Goal: Check status: Check status

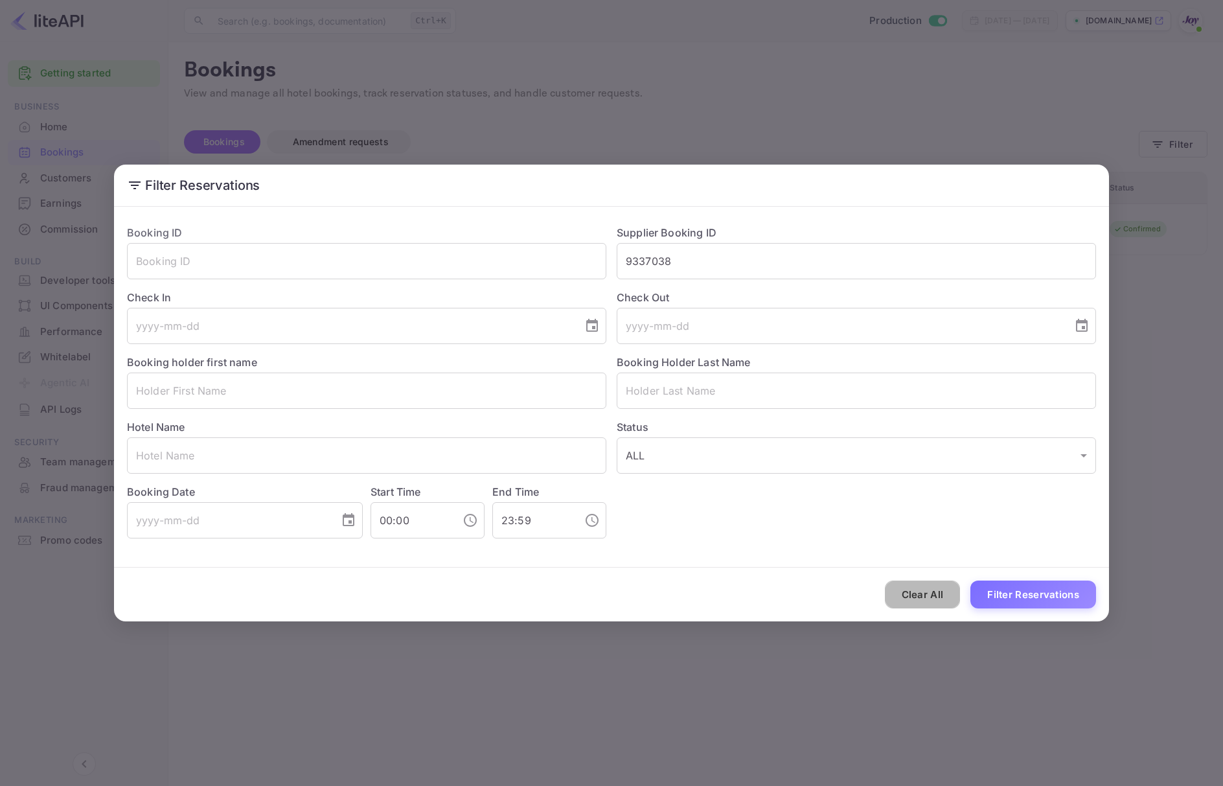
click at [917, 596] on button "Clear All" at bounding box center [923, 594] width 76 height 28
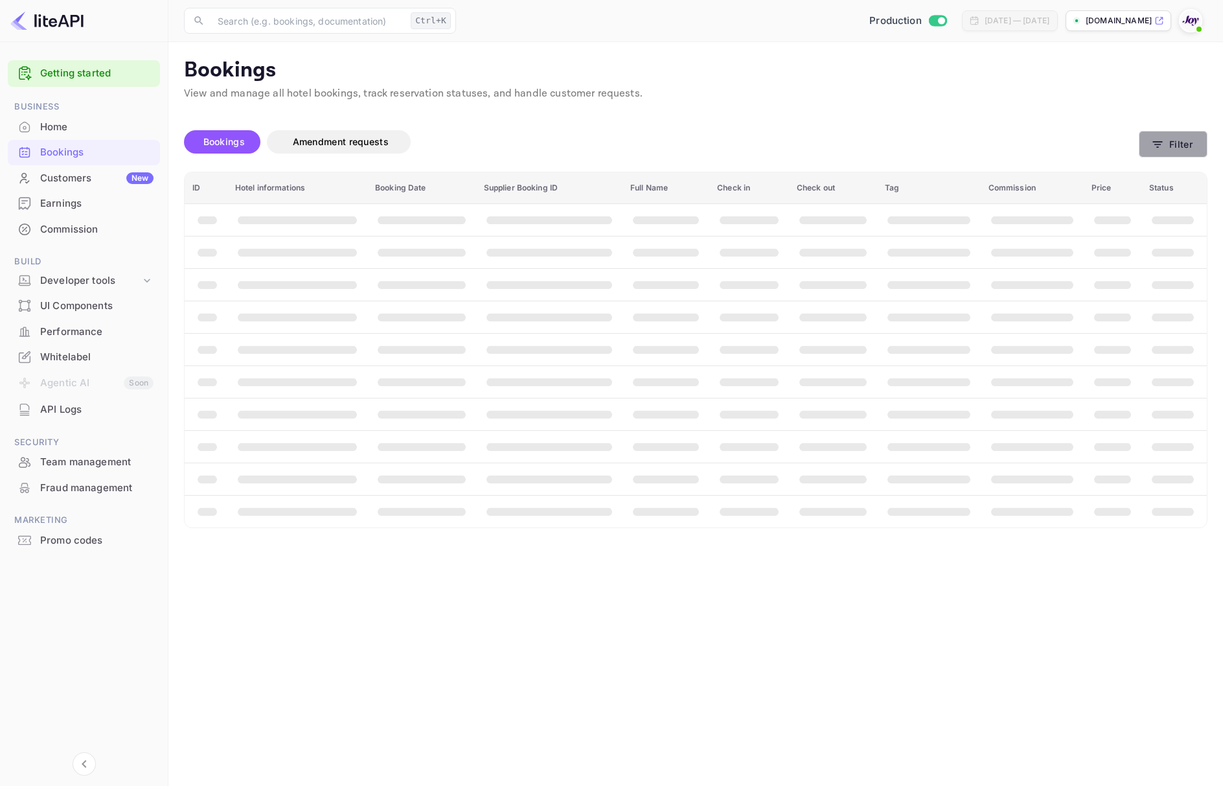
click at [1159, 150] on icon "button" at bounding box center [1157, 144] width 13 height 13
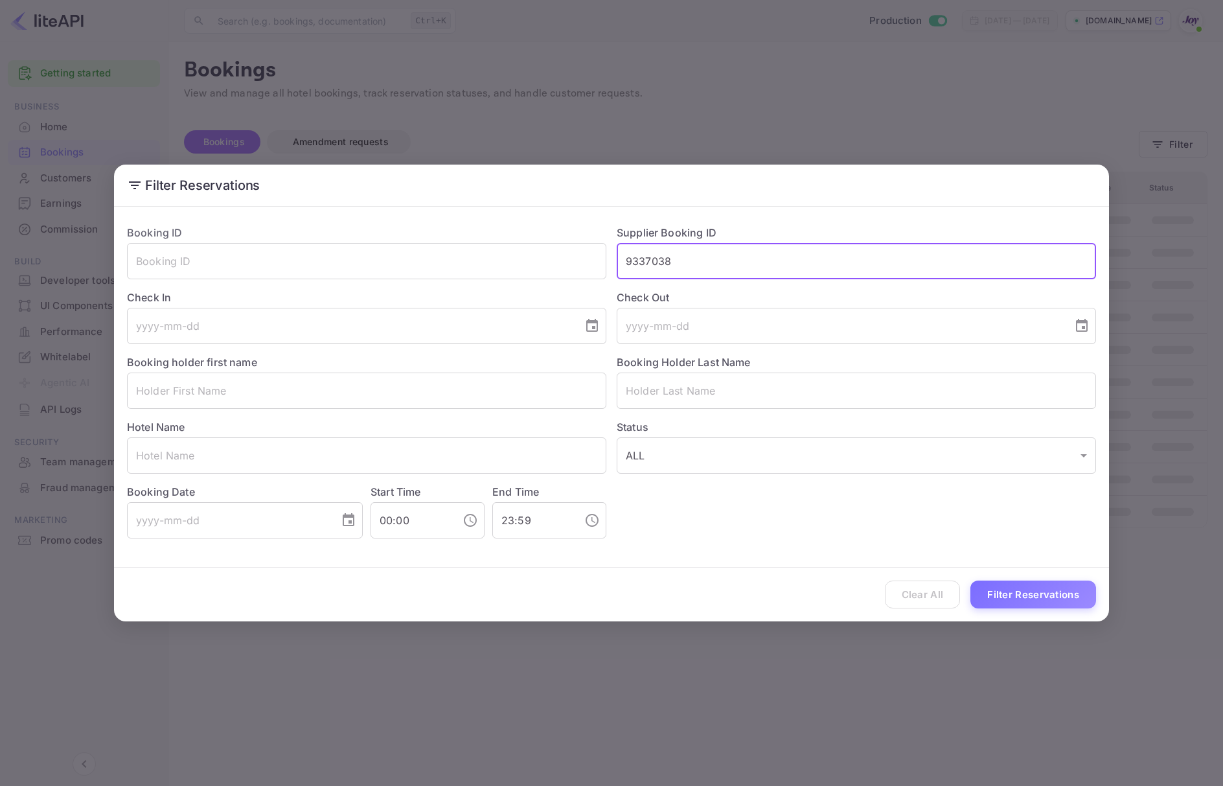
click at [712, 270] on input "9337038" at bounding box center [856, 261] width 479 height 36
paste input "7549943"
type input "7549943"
click at [984, 598] on button "Filter Reservations" at bounding box center [1033, 594] width 126 height 28
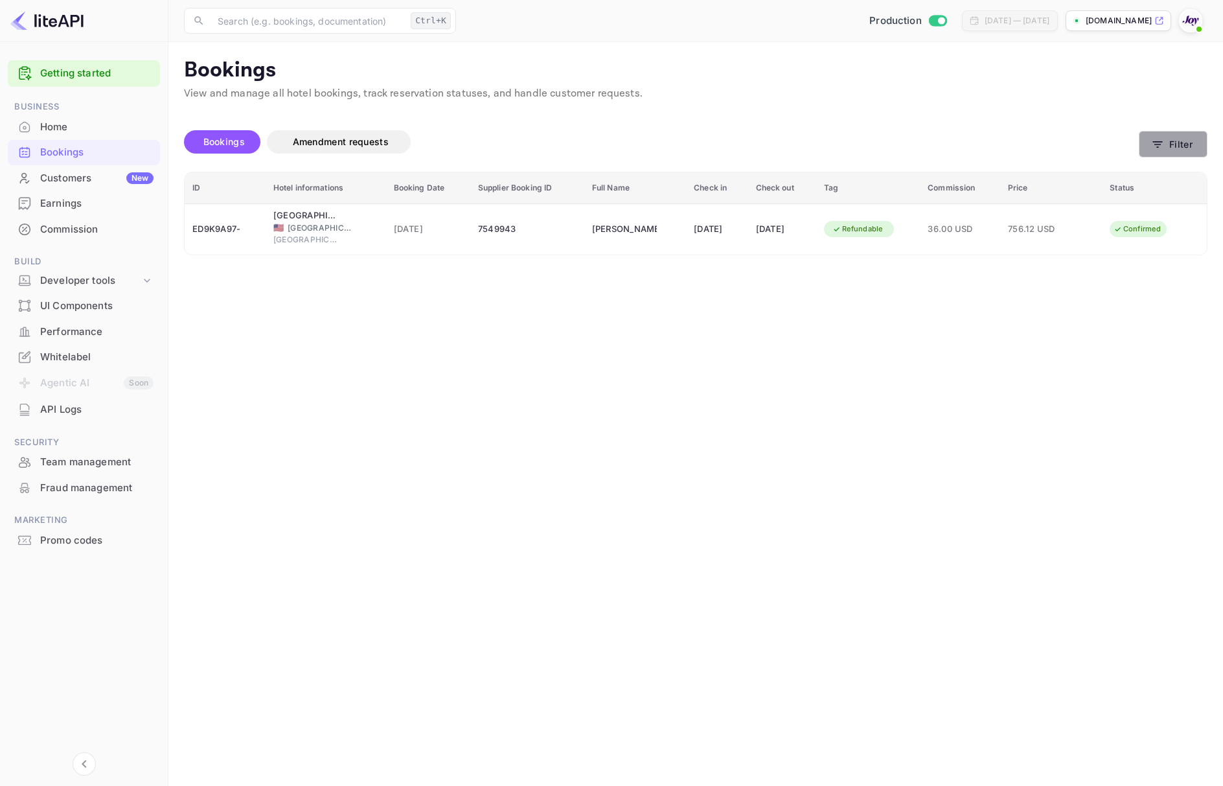
click at [1166, 148] on button "Filter" at bounding box center [1172, 144] width 69 height 27
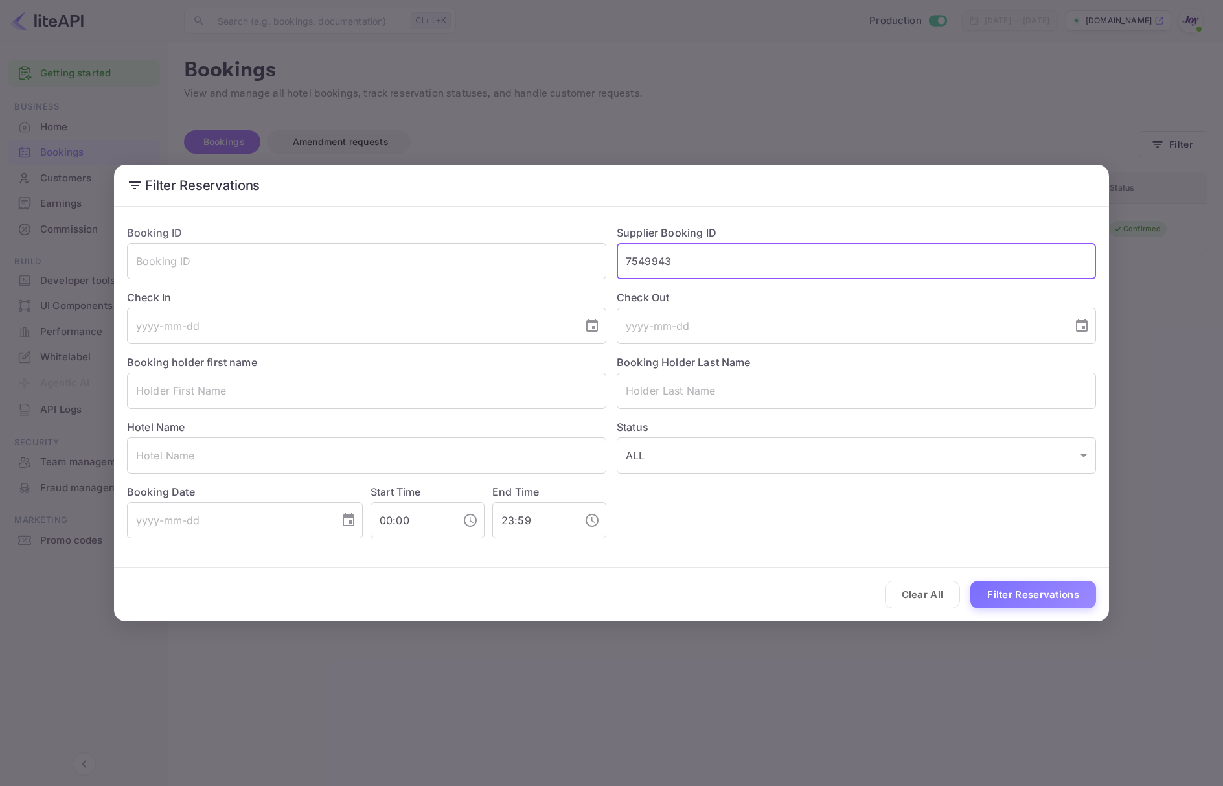
click at [785, 264] on input "7549943" at bounding box center [856, 261] width 479 height 36
click at [785, 263] on input "7549943" at bounding box center [856, 261] width 479 height 36
click at [237, 394] on input "text" at bounding box center [366, 390] width 479 height 36
paste input "Nathalia"
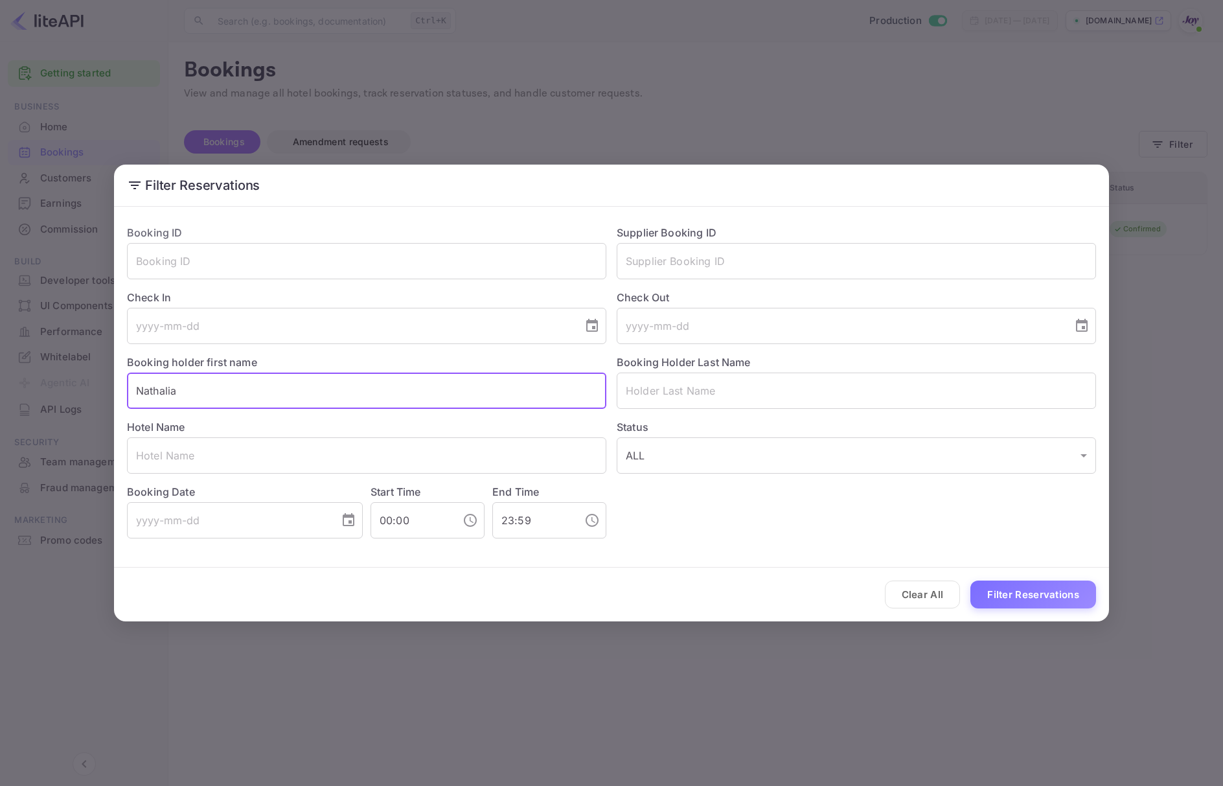
type input "Nathalia"
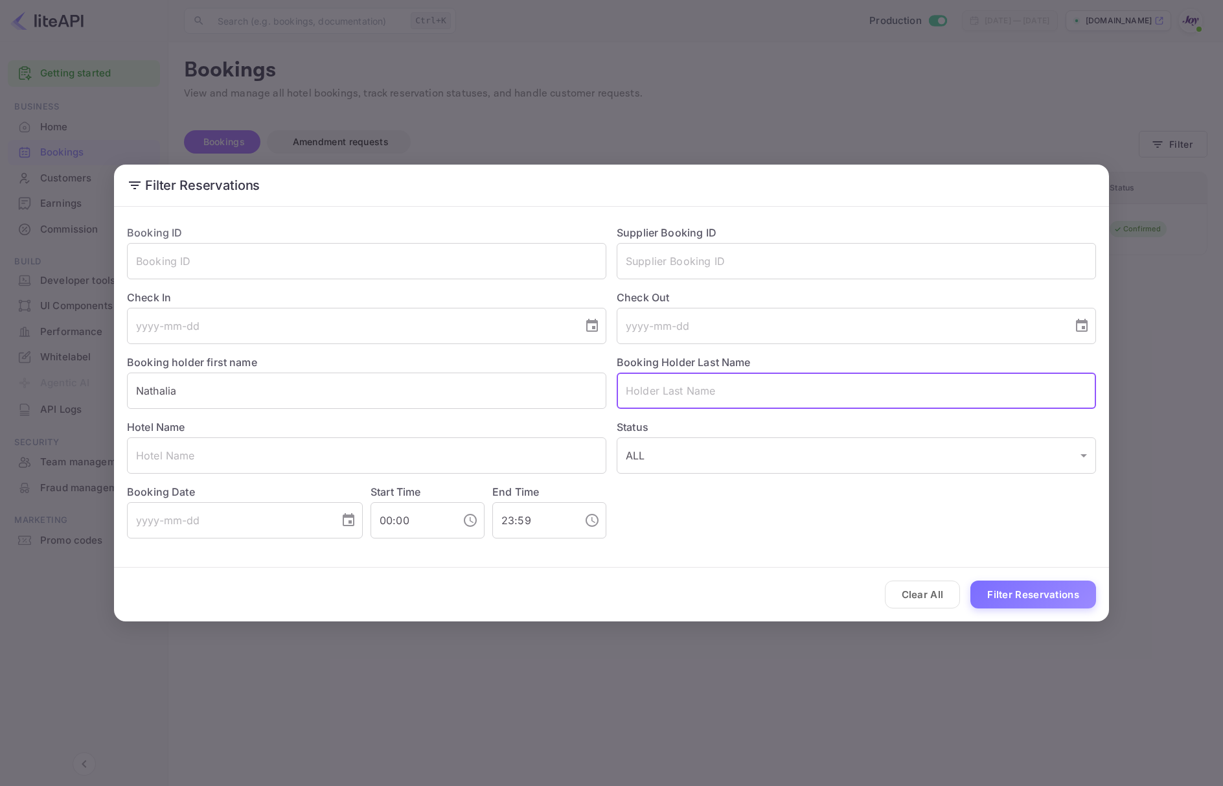
click at [803, 397] on input "text" at bounding box center [856, 390] width 479 height 36
paste input "[PERSON_NAME]"
type input "[PERSON_NAME]"
click at [1014, 604] on button "Filter Reservations" at bounding box center [1033, 594] width 126 height 28
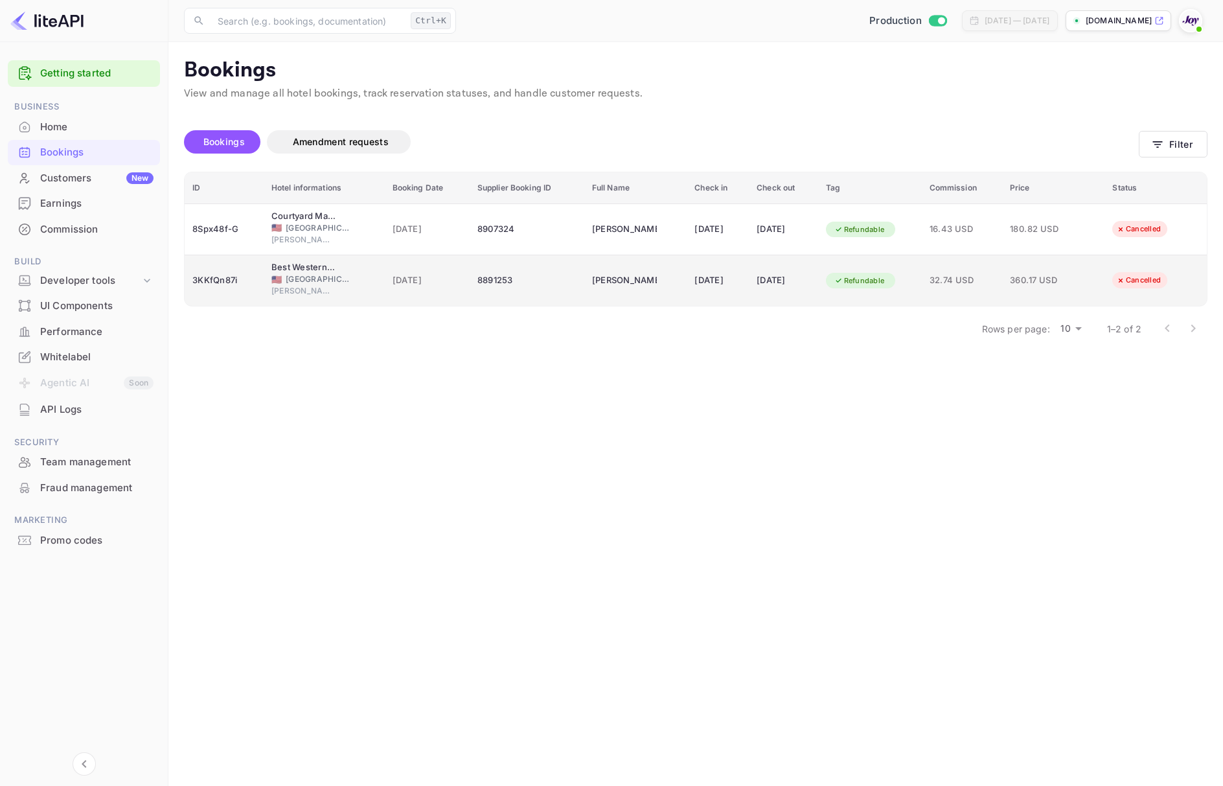
click at [562, 293] on td "8891253" at bounding box center [527, 280] width 115 height 51
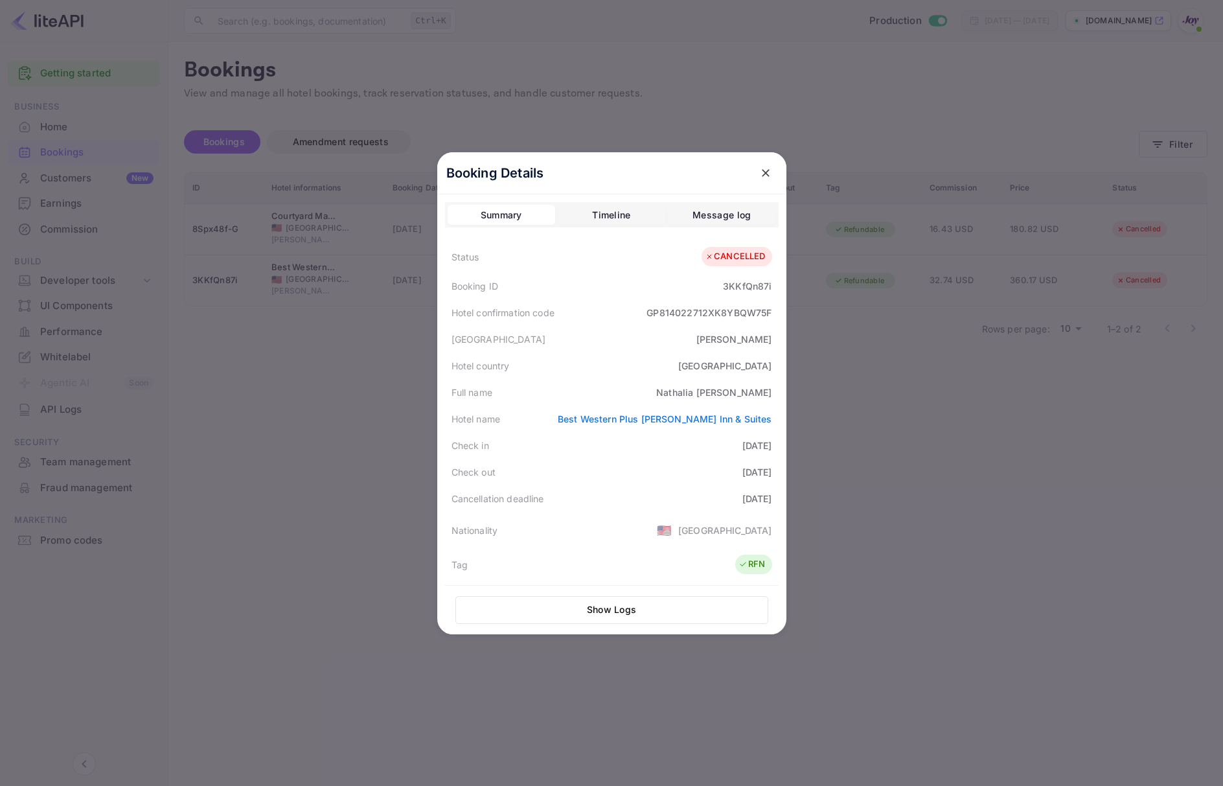
click at [944, 387] on div at bounding box center [611, 393] width 1223 height 786
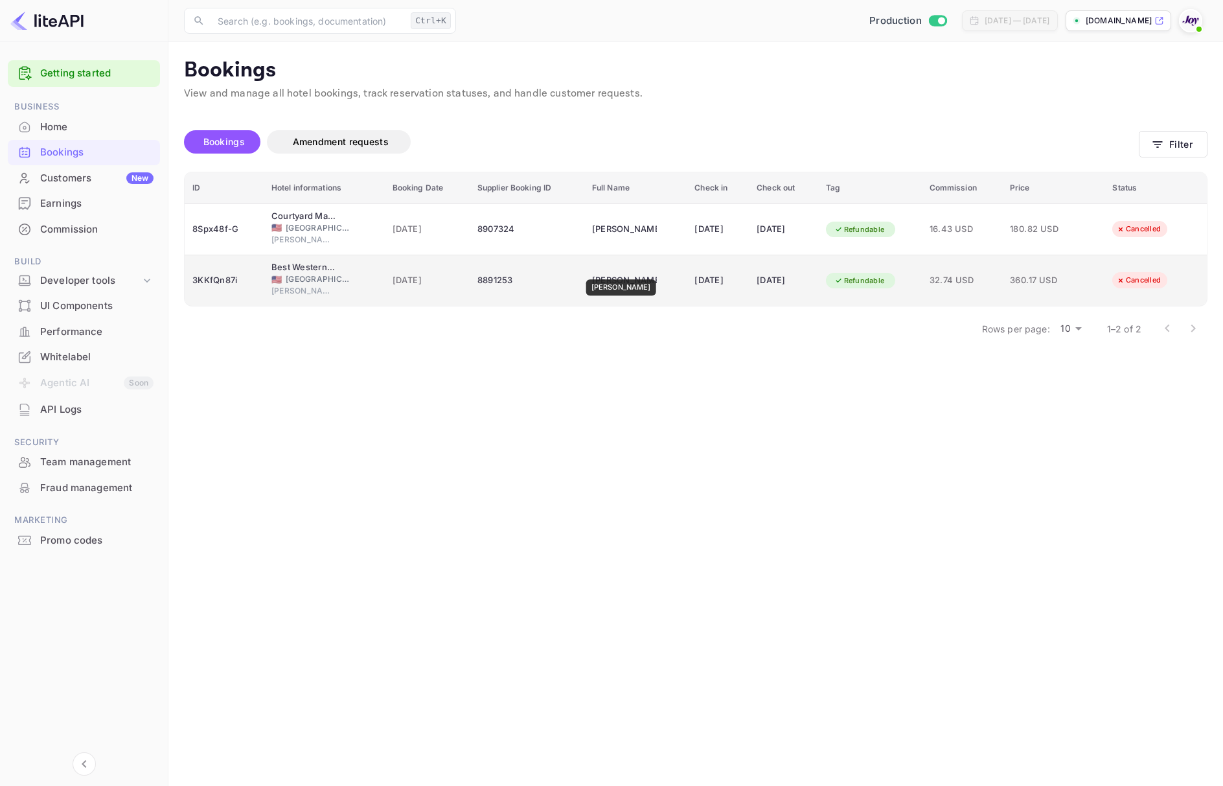
click at [626, 270] on div "[PERSON_NAME]" at bounding box center [624, 280] width 65 height 21
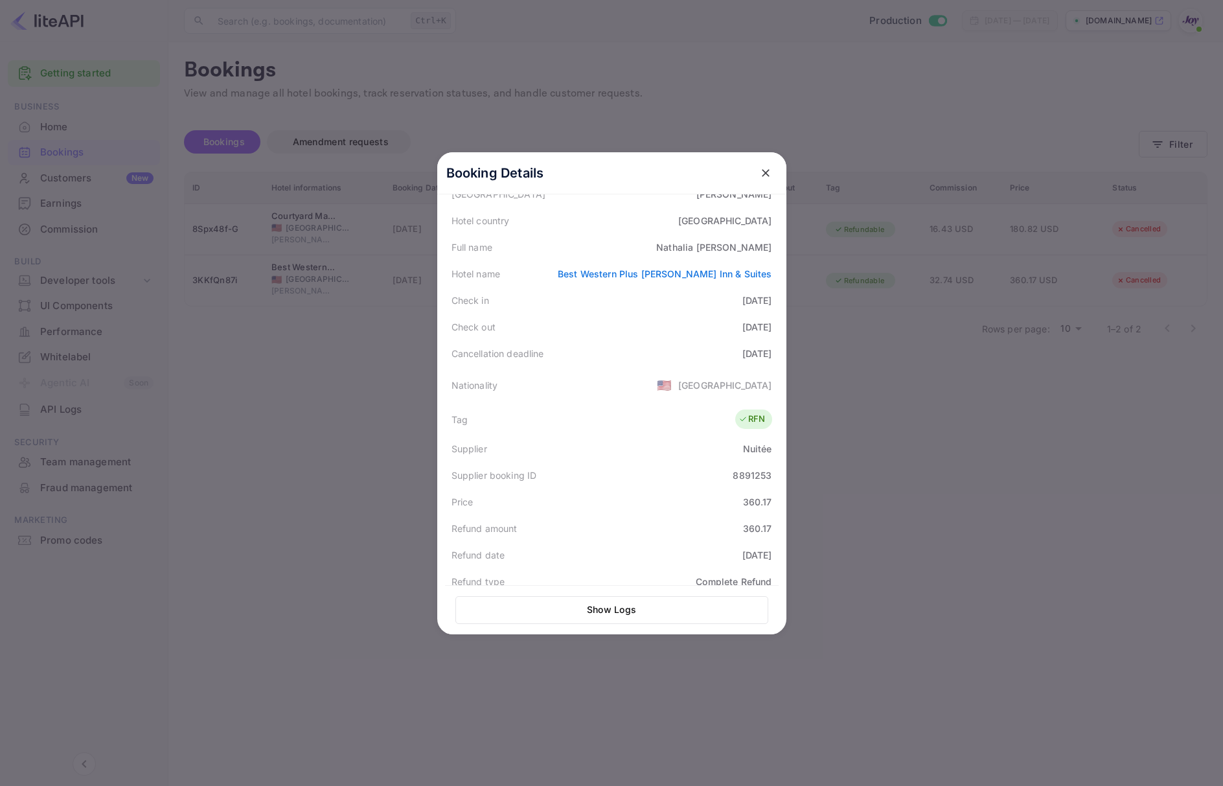
scroll to position [293, 0]
